Goal: Information Seeking & Learning: Learn about a topic

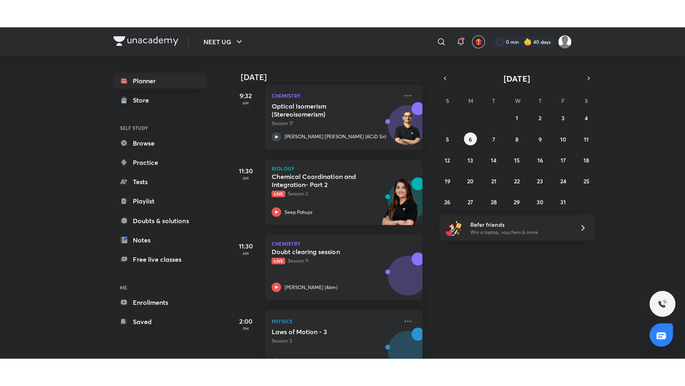
scroll to position [74, 0]
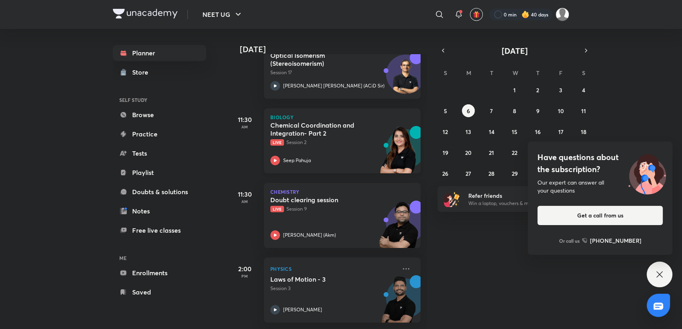
click at [337, 148] on div "Chemical Coordination and Integration- Part 2 Live Session 2 Seep Pahuja" at bounding box center [333, 143] width 126 height 44
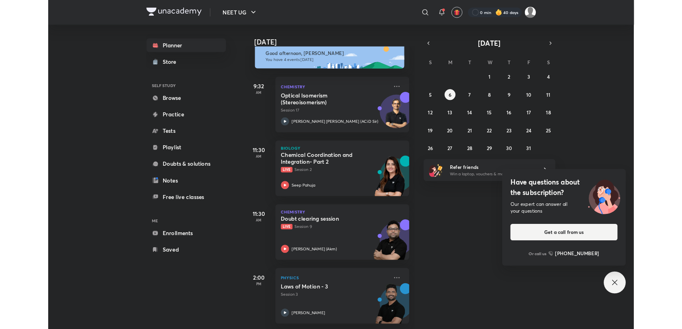
scroll to position [18, 0]
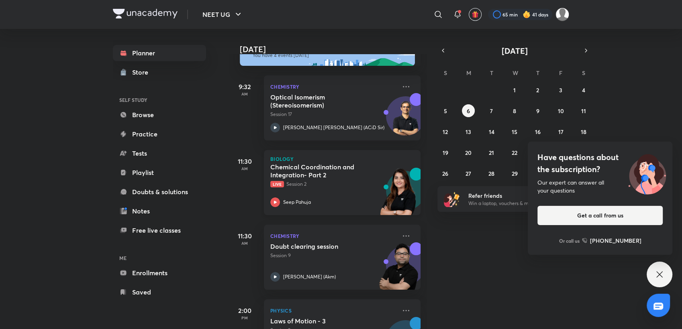
scroll to position [74, 0]
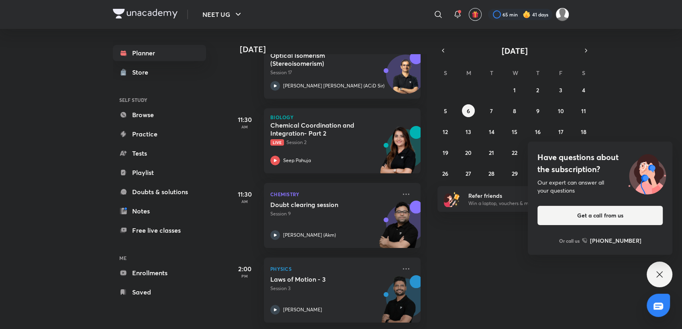
click at [655, 284] on div "Have questions about the subscription? Our expert can answer all your questions…" at bounding box center [660, 275] width 26 height 26
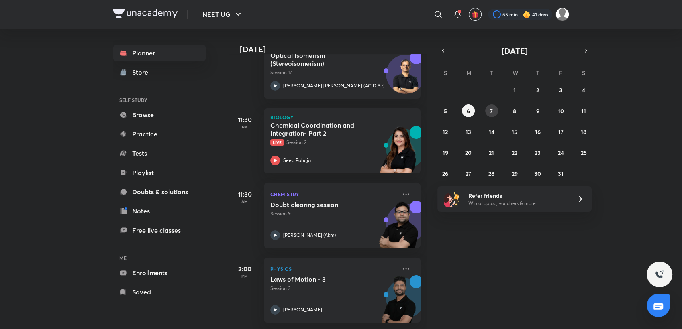
drag, startPoint x: 483, startPoint y: 110, endPoint x: 489, endPoint y: 111, distance: 6.5
click at [489, 111] on div "28 29 30 1 2 3 4 5 6 7 8 9 10 11 12 13 14 15 16 17 18 19 20 21 22 23 24 25 26 2…" at bounding box center [514, 132] width 154 height 96
click at [489, 111] on button "7" at bounding box center [491, 110] width 13 height 13
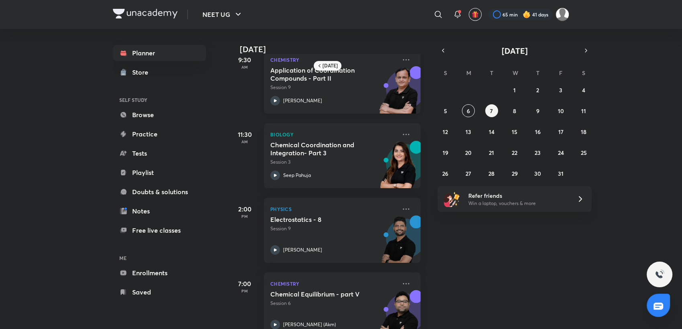
scroll to position [112, 0]
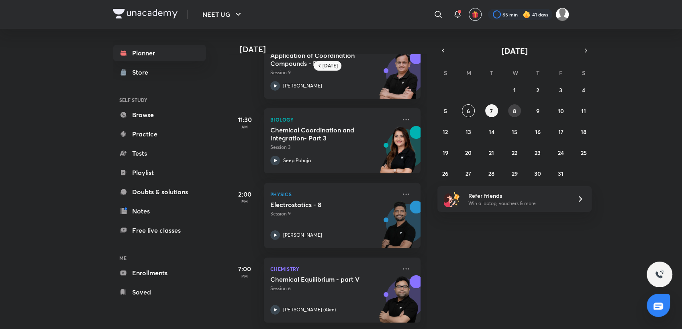
click at [518, 110] on button "8" at bounding box center [514, 110] width 13 height 13
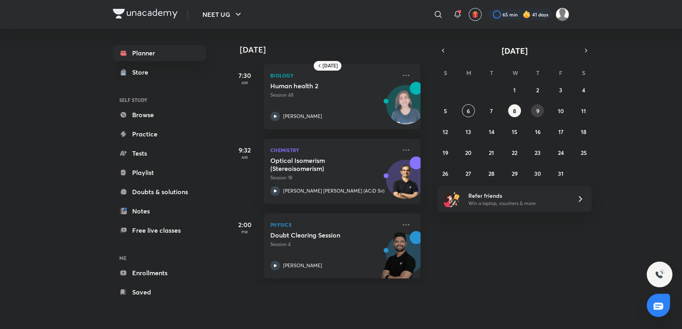
click at [536, 111] on abbr "9" at bounding box center [537, 111] width 3 height 8
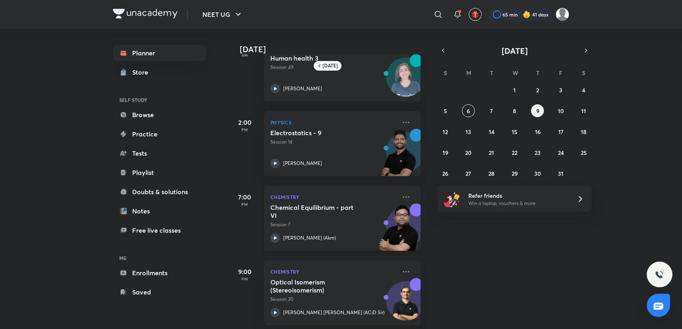
scroll to position [37, 0]
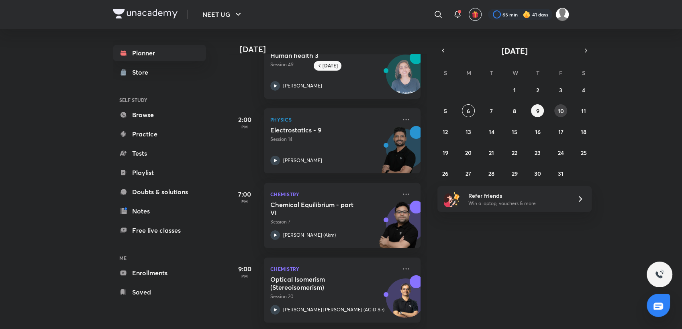
click at [556, 106] on div "28 29 30 1 2 3 4 5 6 7 8 9 10 11 12 13 14 15 16 17 18 19 20 21 22 23 24 25 26 2…" at bounding box center [514, 132] width 154 height 96
click at [558, 111] on abbr "10" at bounding box center [560, 111] width 6 height 8
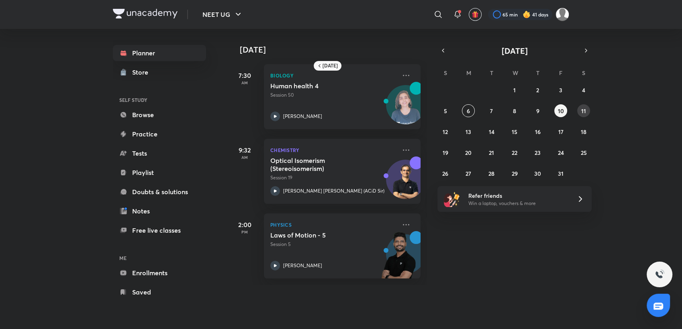
click at [578, 110] on button "11" at bounding box center [583, 110] width 13 height 13
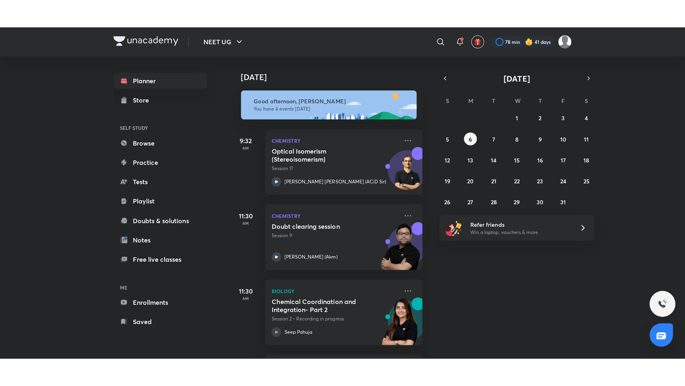
scroll to position [74, 0]
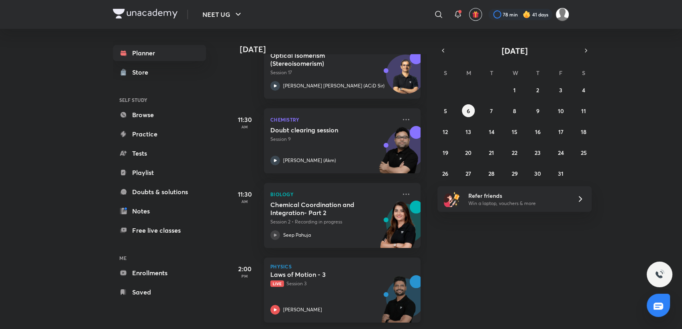
click at [343, 305] on div "[PERSON_NAME]" at bounding box center [333, 310] width 126 height 10
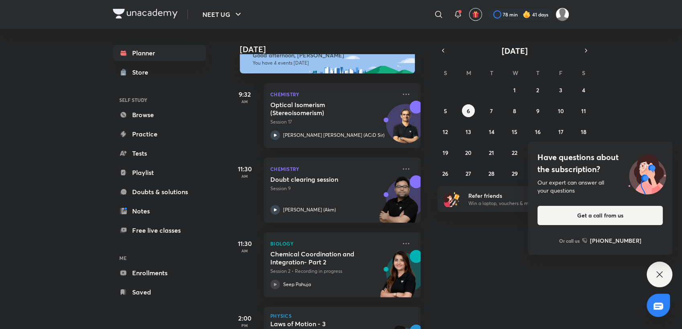
scroll to position [74, 0]
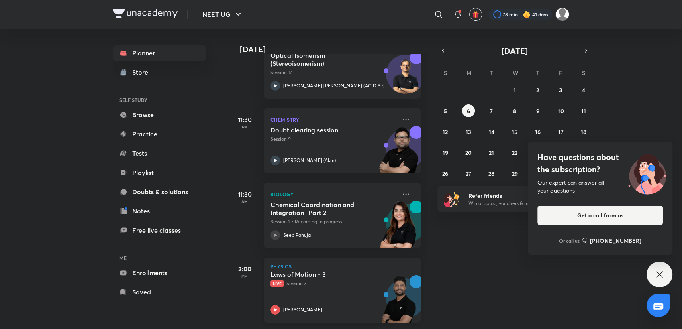
click at [330, 288] on div "Laws of Motion - 3 Live Session 3 [PERSON_NAME]" at bounding box center [333, 293] width 126 height 44
click at [654, 279] on div "Have questions about the subscription? Our expert can answer all your questions…" at bounding box center [660, 275] width 26 height 26
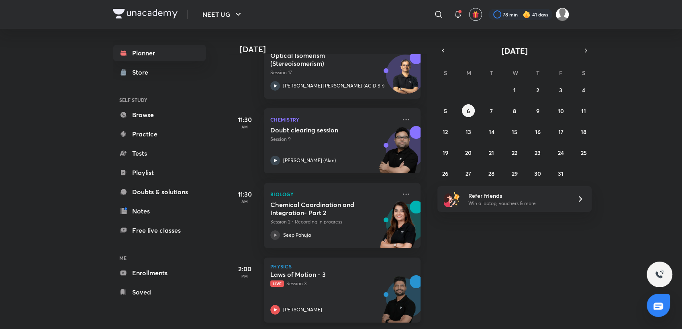
click at [347, 295] on div "Laws of Motion - 3 Live Session 3 [PERSON_NAME]" at bounding box center [333, 293] width 126 height 44
click at [341, 305] on div "[PERSON_NAME]" at bounding box center [333, 310] width 126 height 10
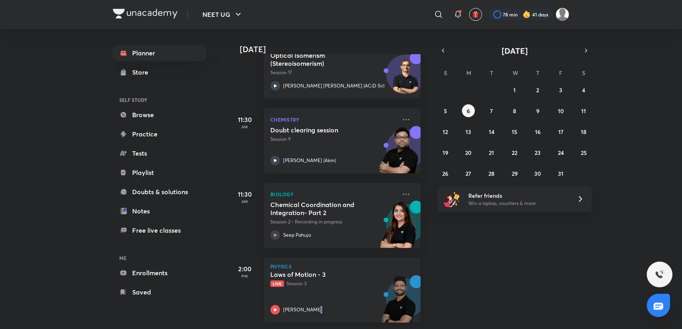
click at [341, 305] on div "[PERSON_NAME]" at bounding box center [333, 310] width 126 height 10
